Goal: Task Accomplishment & Management: Complete application form

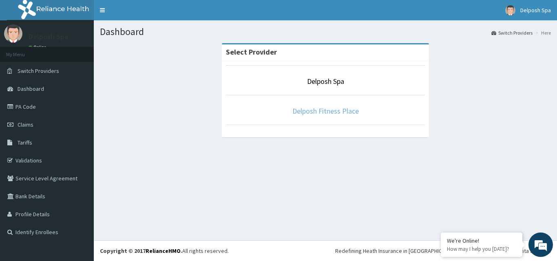
click at [314, 109] on link "Delposh Fitness Place" at bounding box center [325, 110] width 66 height 9
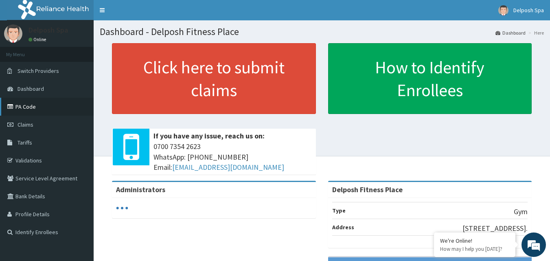
click at [55, 108] on link "PA Code" at bounding box center [47, 107] width 94 height 18
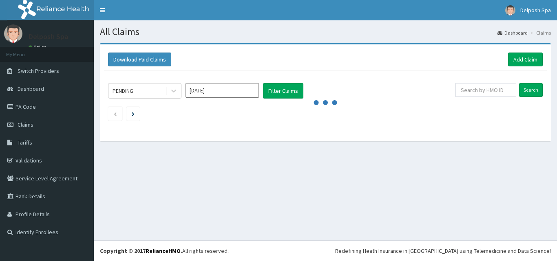
click at [508, 50] on div "Download Paid Claims Add Claim" at bounding box center [325, 59] width 442 height 22
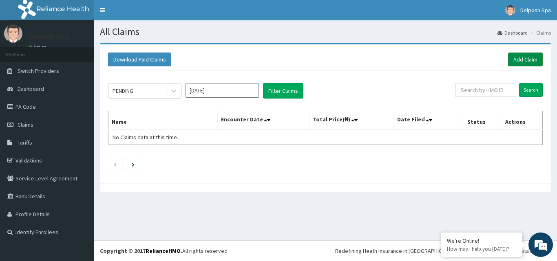
click at [512, 58] on link "Add Claim" at bounding box center [525, 60] width 35 height 14
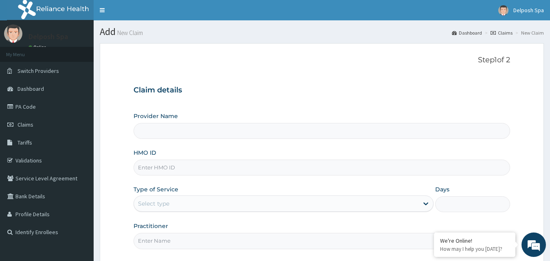
click at [231, 170] on input "HMO ID" at bounding box center [322, 168] width 377 height 16
type input "Delposh Fitness Place"
type input "1"
type input "SBL//10137/A"
click at [220, 240] on input "Practitioner" at bounding box center [322, 241] width 377 height 16
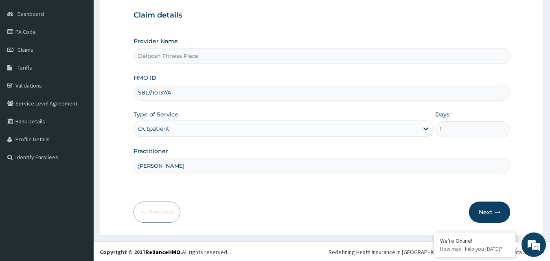
scroll to position [76, 0]
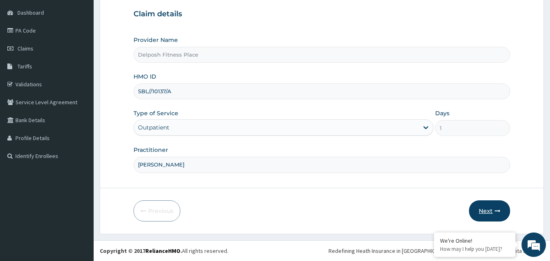
type input "CLARKSON"
click at [487, 206] on button "Next" at bounding box center [489, 210] width 41 height 21
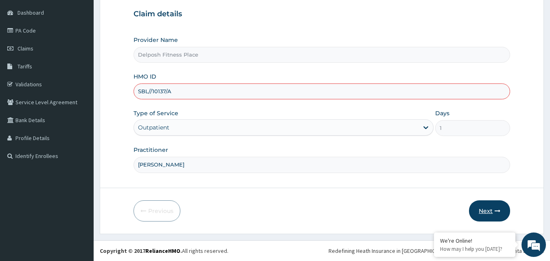
click at [486, 208] on button "Next" at bounding box center [489, 210] width 41 height 21
click at [487, 210] on button "Next" at bounding box center [489, 210] width 41 height 21
click at [152, 89] on input "SBL//10137/A" at bounding box center [322, 92] width 377 height 16
type input "SBL/10137/A"
click at [484, 210] on button "Next" at bounding box center [489, 210] width 41 height 21
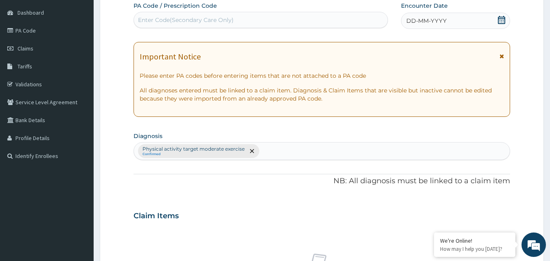
click at [237, 19] on div "Enter Code(Secondary Care Only)" at bounding box center [261, 19] width 254 height 13
paste input "PA/F9ECCA"
type input "PA/F9ECCA"
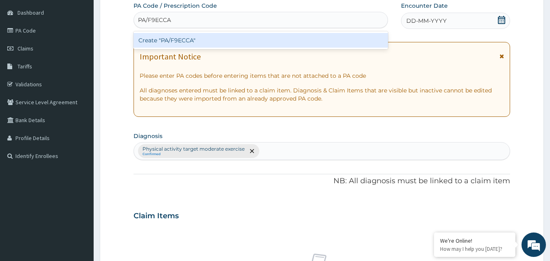
click at [236, 38] on div "Create "PA/F9ECCA"" at bounding box center [261, 40] width 255 height 15
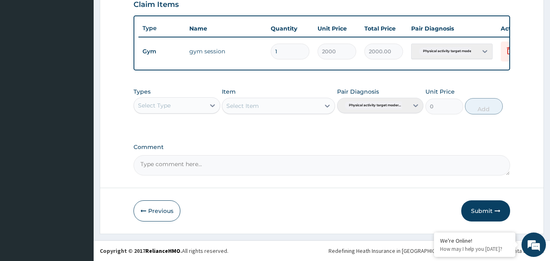
scroll to position [294, 0]
click at [480, 211] on button "Submit" at bounding box center [486, 210] width 49 height 21
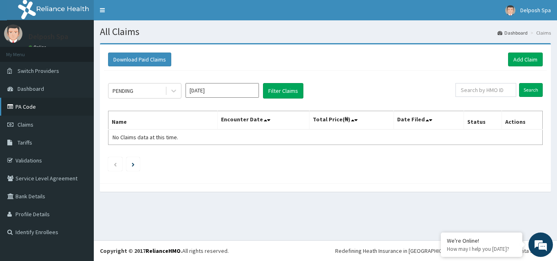
click at [26, 106] on link "PA Code" at bounding box center [47, 107] width 94 height 18
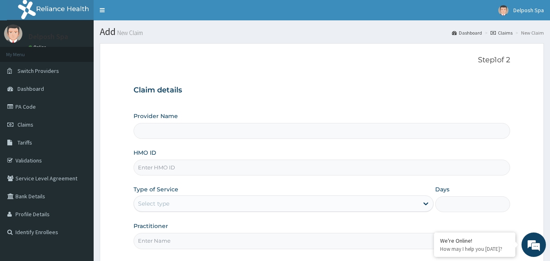
click at [258, 168] on input "HMO ID" at bounding box center [322, 168] width 377 height 16
type input "EDG/"
type input "Delposh Fitness Place"
type input "1"
type input "EDG/10068/A"
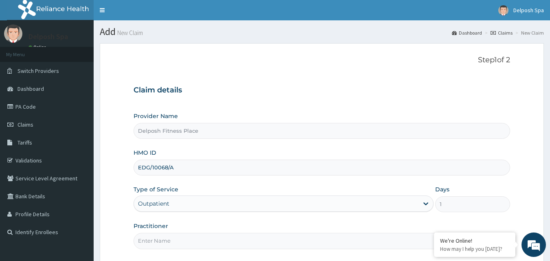
click at [257, 243] on input "Practitioner" at bounding box center [322, 241] width 377 height 16
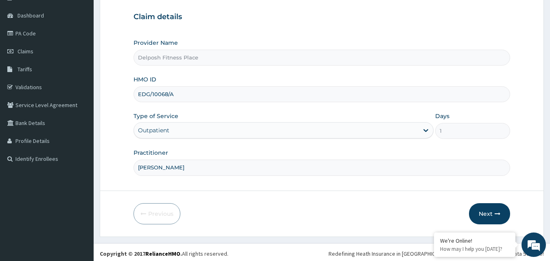
scroll to position [72, 0]
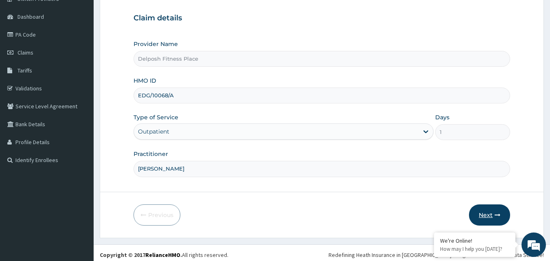
type input "CLARKSON"
click at [487, 213] on button "Next" at bounding box center [489, 215] width 41 height 21
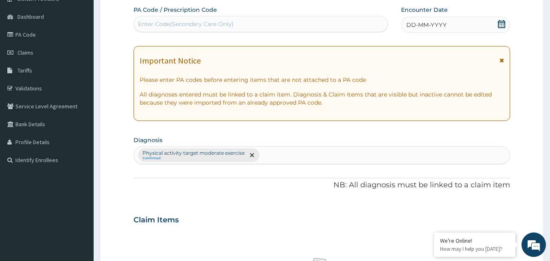
click at [264, 17] on div "Enter Code(Secondary Care Only)" at bounding box center [261, 24] width 255 height 16
paste input "PA/56CFF6"
type input "PA/56CFF6"
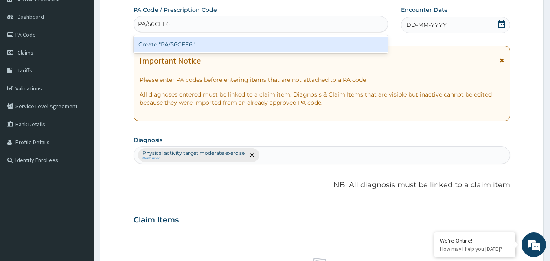
click at [273, 48] on div "Create "PA/56CFF6"" at bounding box center [261, 44] width 255 height 15
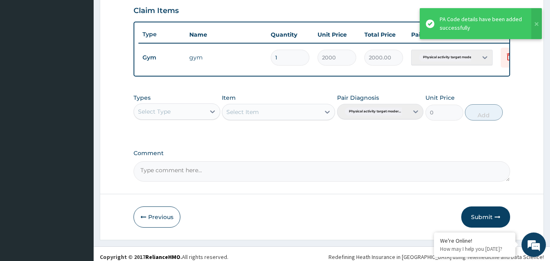
scroll to position [284, 0]
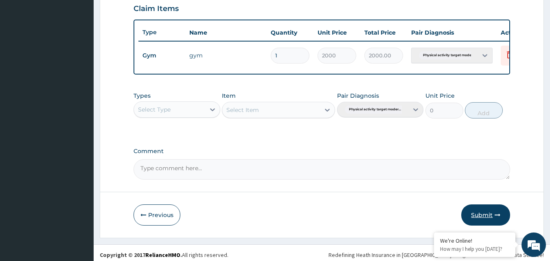
click at [495, 216] on button "Submit" at bounding box center [486, 215] width 49 height 21
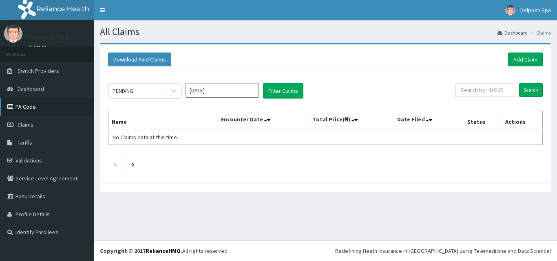
click at [48, 99] on link "PA Code" at bounding box center [47, 107] width 94 height 18
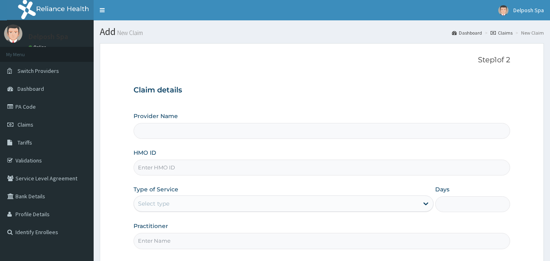
click at [257, 165] on input "HMO ID" at bounding box center [322, 168] width 377 height 16
type input "Delposh Fitness Place"
type input "1"
type input "e"
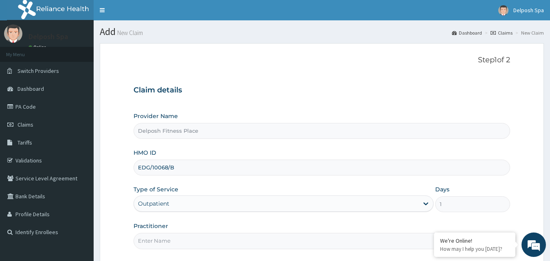
type input "EDG/10068/B"
click at [243, 238] on input "Practitioner" at bounding box center [322, 241] width 377 height 16
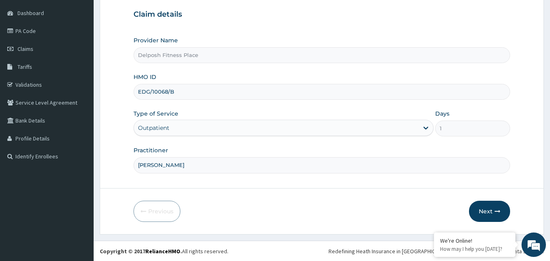
scroll to position [76, 0]
type input "CHINGY"
click at [490, 210] on button "Next" at bounding box center [489, 210] width 41 height 21
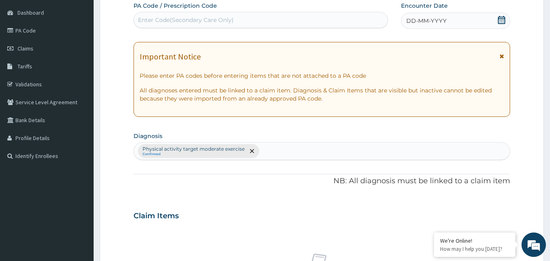
click at [265, 17] on div "Enter Code(Secondary Care Only)" at bounding box center [261, 19] width 254 height 13
paste input "PA/64A4A7"
type input "PA/64A4A7"
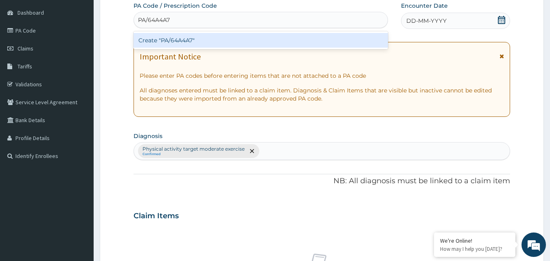
click at [261, 37] on div "Create "PA/64A4A7"" at bounding box center [261, 40] width 255 height 15
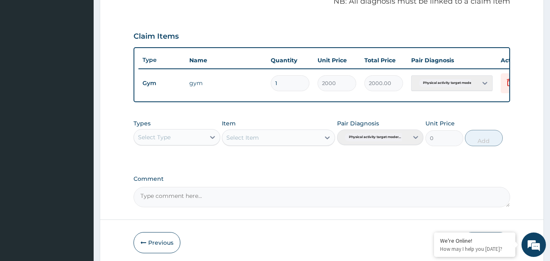
scroll to position [294, 0]
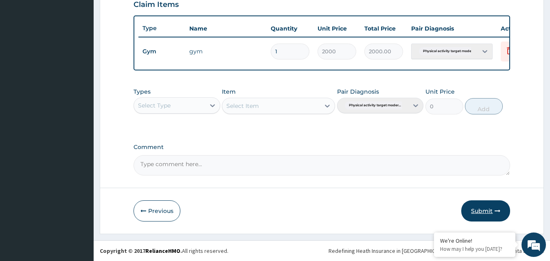
click at [483, 206] on button "Submit" at bounding box center [486, 210] width 49 height 21
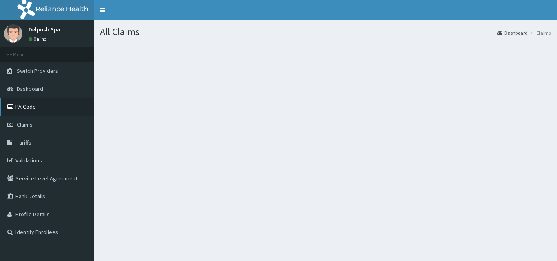
click at [34, 111] on link "PA Code" at bounding box center [47, 107] width 94 height 18
click at [31, 105] on link "PA Code" at bounding box center [47, 107] width 94 height 18
